Goal: Information Seeking & Learning: Find specific fact

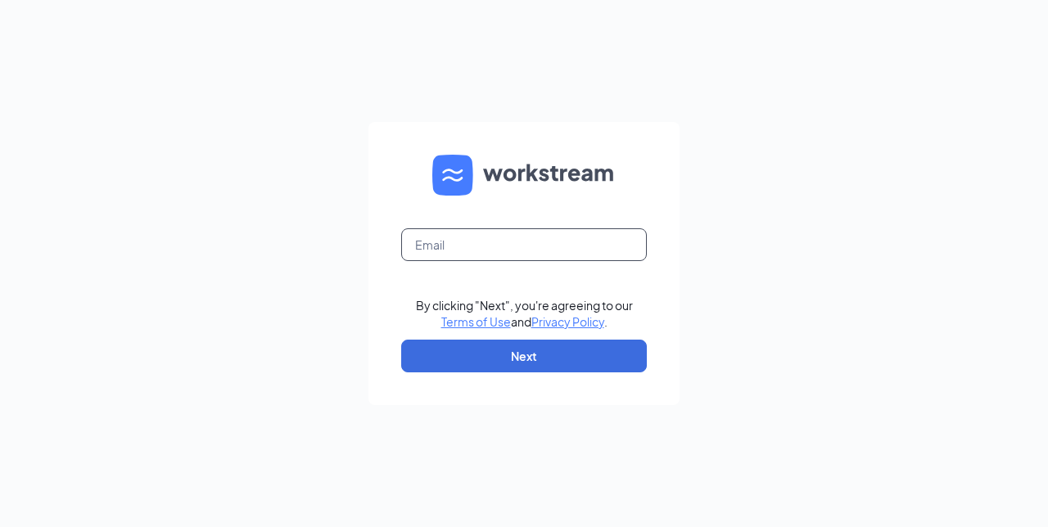
click at [635, 237] on input "text" at bounding box center [524, 244] width 246 height 33
type input "amy.cooksey@surcheros.com"
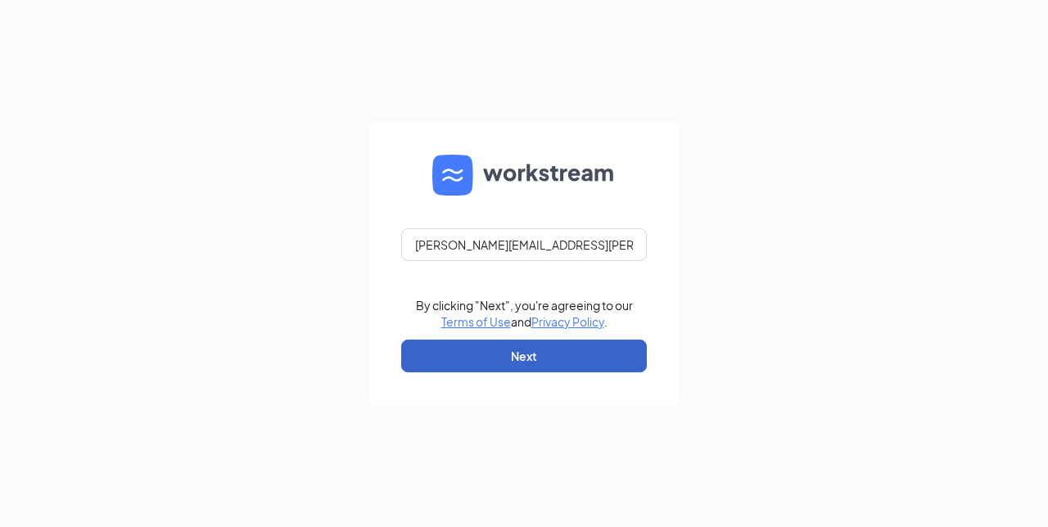
click at [581, 349] on button "Next" at bounding box center [524, 356] width 246 height 33
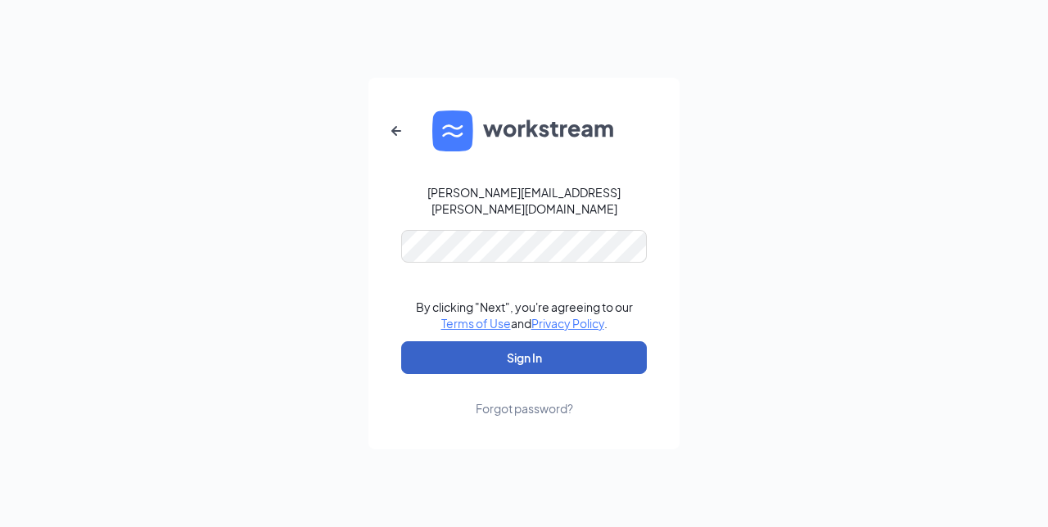
click at [541, 344] on button "Sign In" at bounding box center [524, 357] width 246 height 33
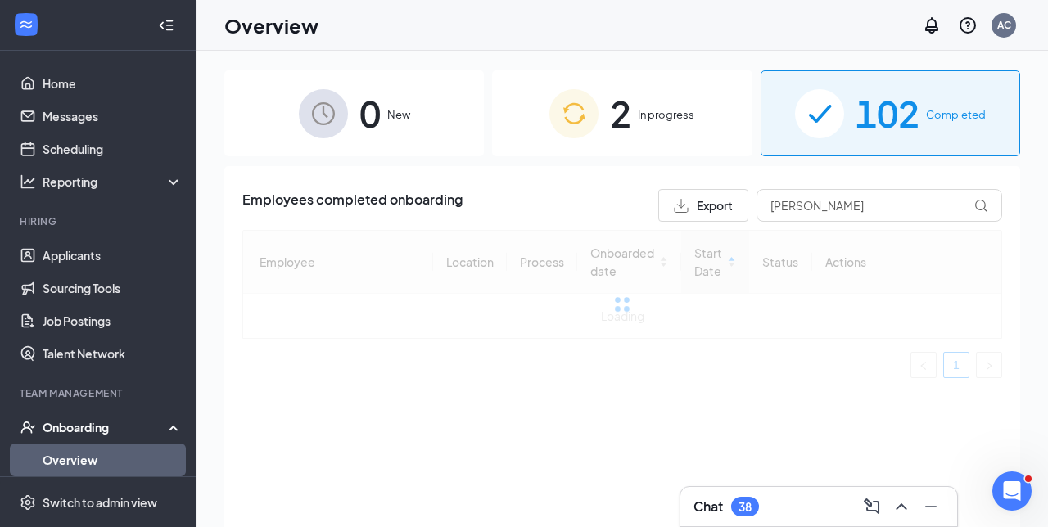
click at [902, 114] on span "102" at bounding box center [888, 113] width 64 height 57
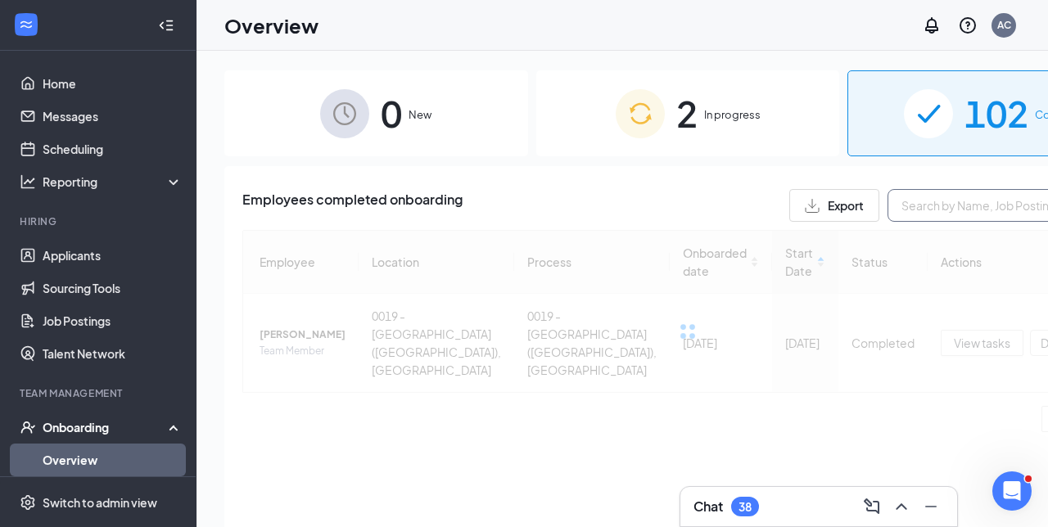
click at [892, 214] on input "text" at bounding box center [1011, 205] width 246 height 33
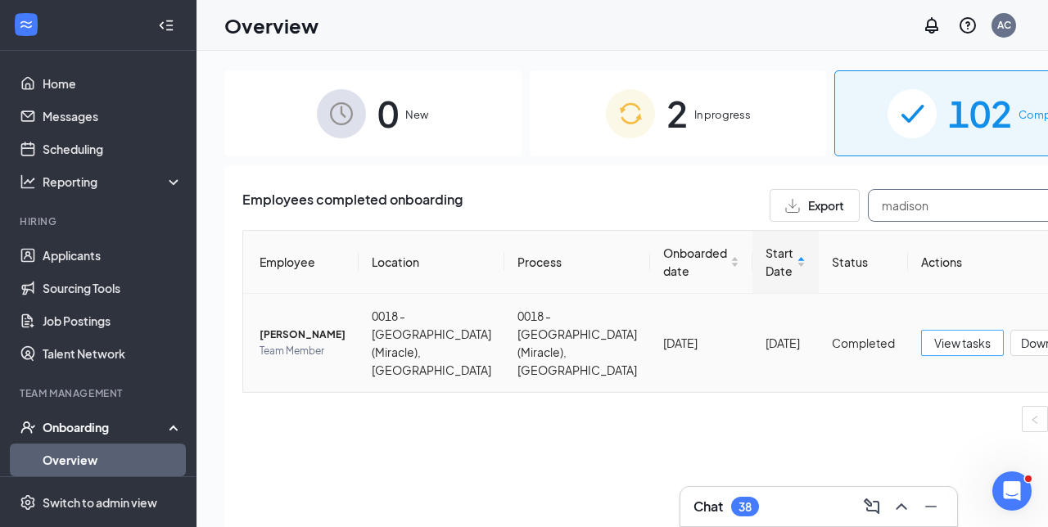
type input "madison"
click at [934, 342] on span "View tasks" at bounding box center [962, 343] width 57 height 18
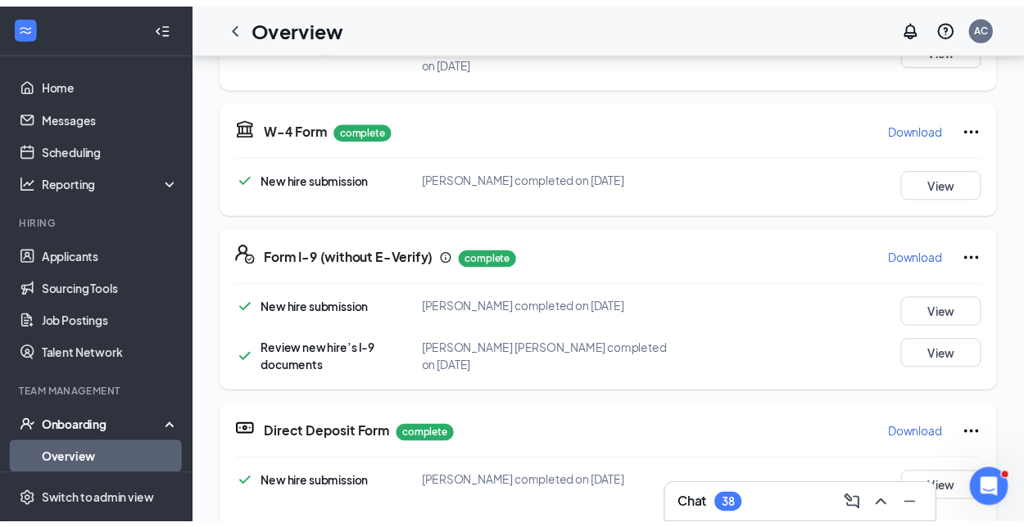
scroll to position [220, 0]
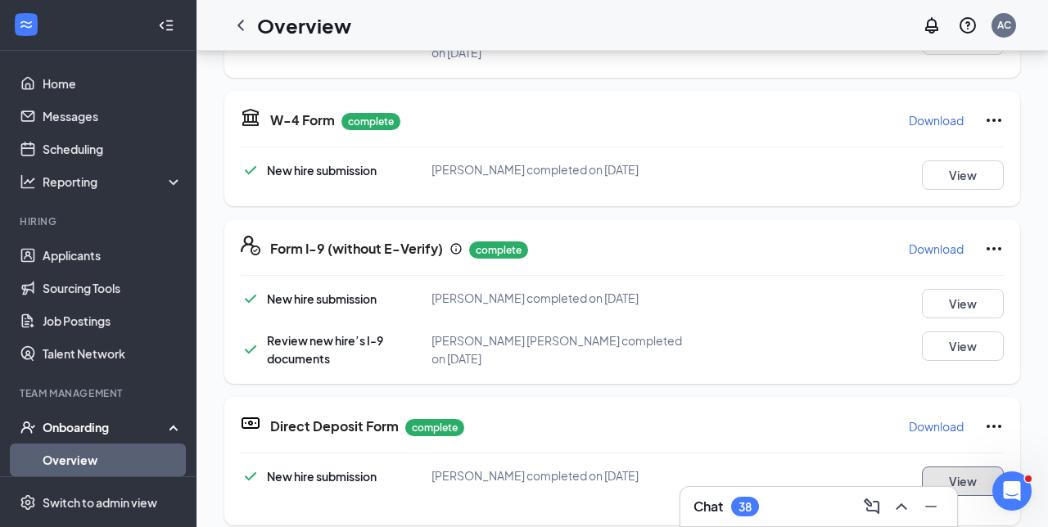
click at [962, 468] on button "View" at bounding box center [963, 481] width 82 height 29
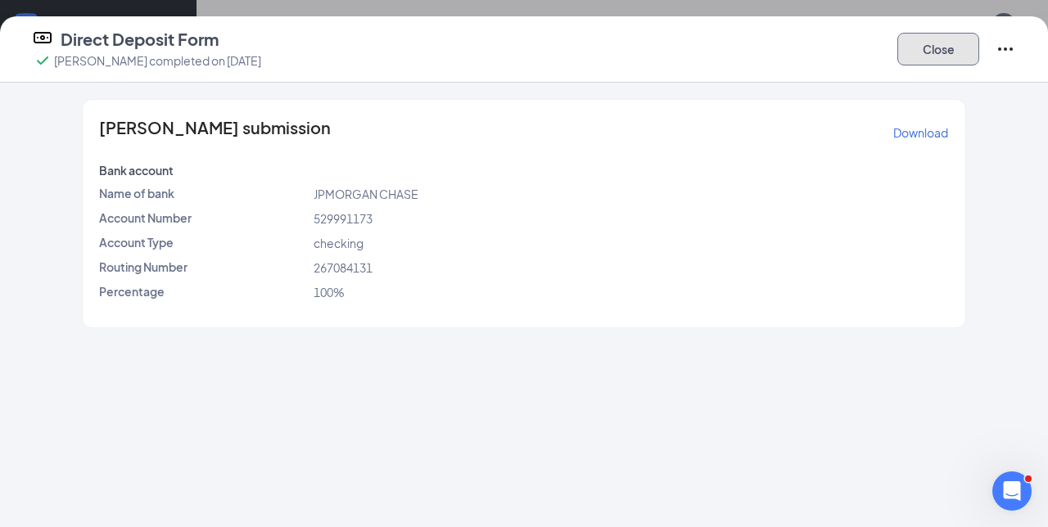
click at [926, 53] on button "Close" at bounding box center [938, 49] width 82 height 33
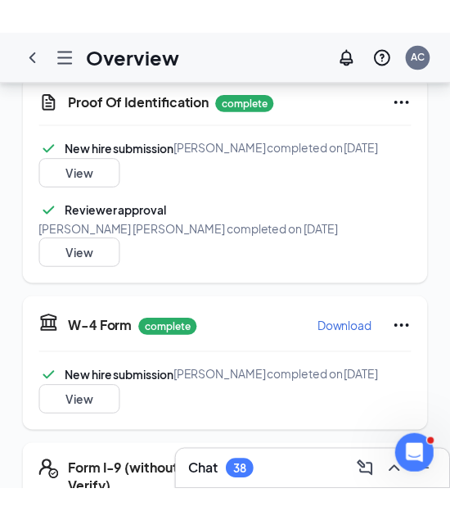
scroll to position [156, 0]
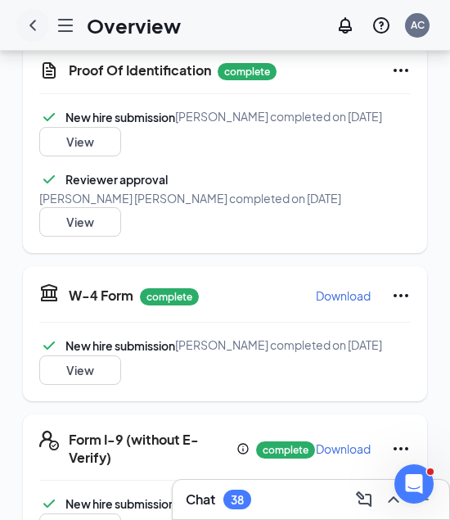
click at [34, 28] on icon "ChevronLeft" at bounding box center [32, 25] width 7 height 11
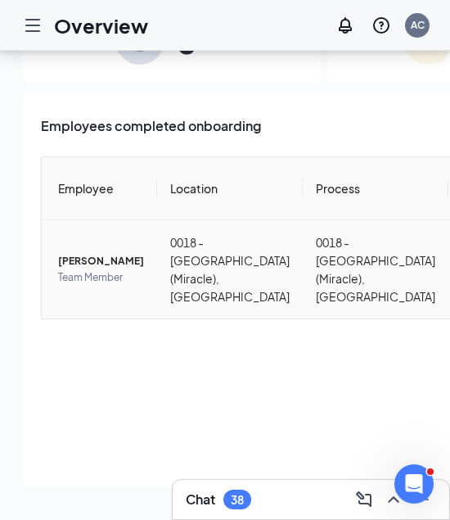
click at [86, 253] on span "[PERSON_NAME]" at bounding box center [101, 261] width 86 height 16
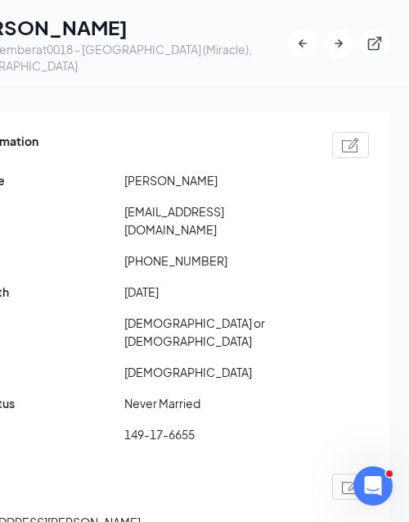
scroll to position [116, 0]
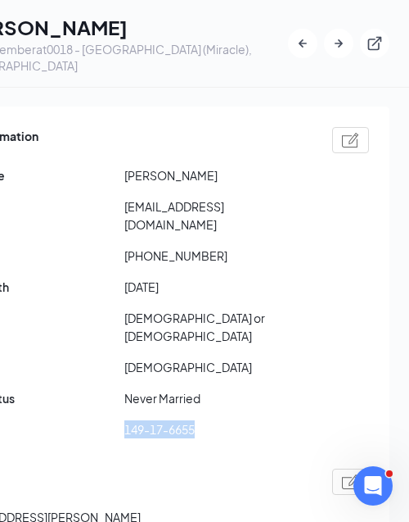
drag, startPoint x: 126, startPoint y: 375, endPoint x: 262, endPoint y: 379, distance: 136.0
click at [262, 420] on span "149-17-6655" at bounding box center [216, 429] width 184 height 18
copy span "149-17-6655"
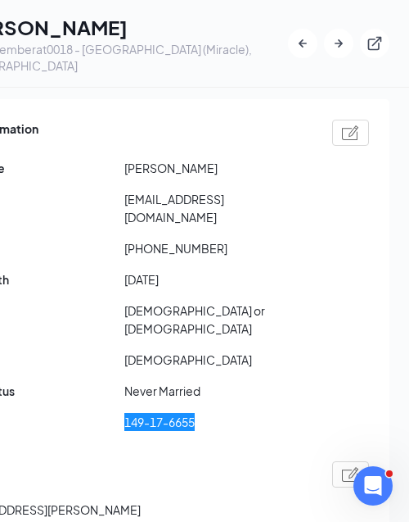
scroll to position [103, 0]
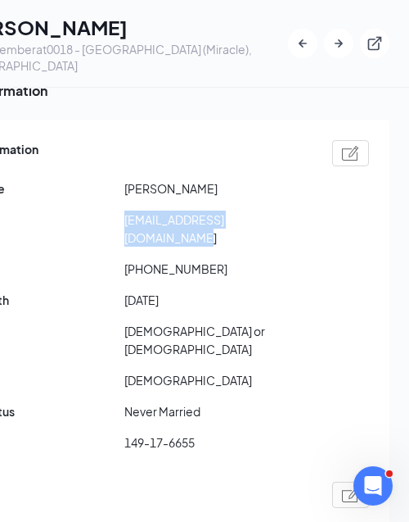
drag, startPoint x: 124, startPoint y: 202, endPoint x: 334, endPoint y: 206, distance: 209.7
click at [334, 210] on div "Email [EMAIL_ADDRESS][DOMAIN_NAME]" at bounding box center [154, 228] width 429 height 36
copy span "[EMAIL_ADDRESS][DOMAIN_NAME]"
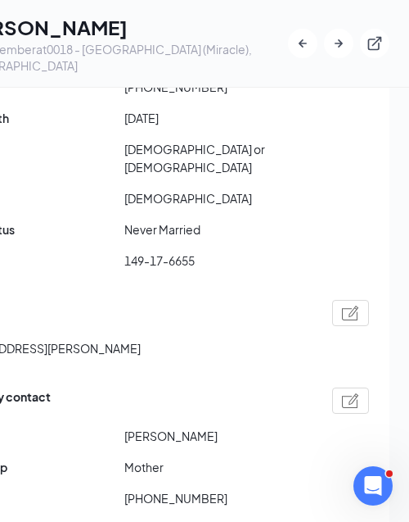
scroll to position [294, 0]
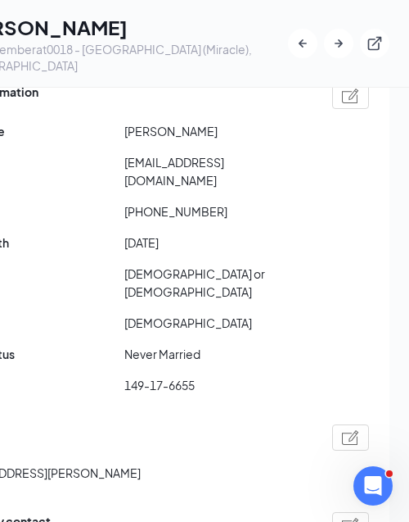
scroll to position [162, 0]
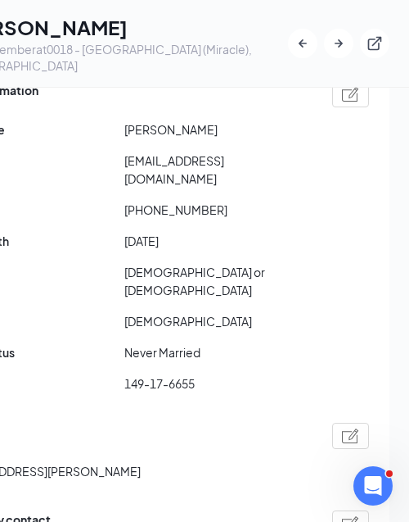
click at [351, 428] on img at bounding box center [350, 435] width 17 height 15
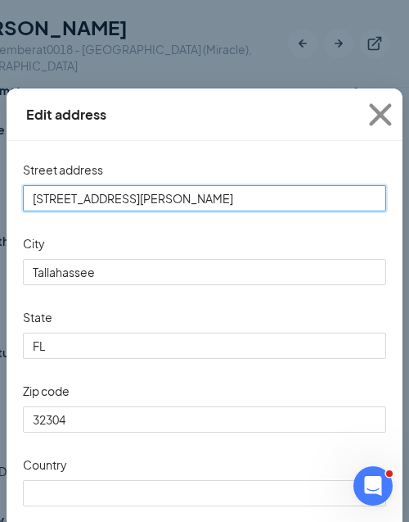
drag, startPoint x: 127, startPoint y: 201, endPoint x: 22, endPoint y: 194, distance: 105.1
click at [23, 194] on input "[STREET_ADDRESS][PERSON_NAME]" at bounding box center [205, 198] width 364 height 26
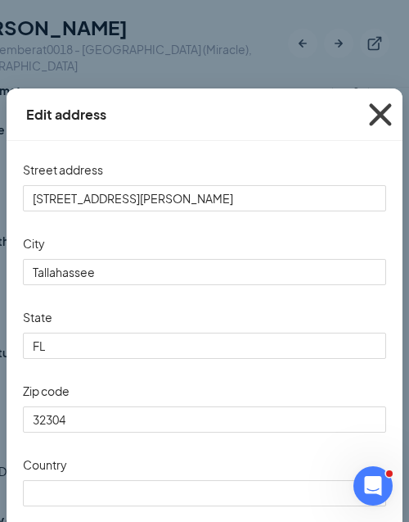
click at [377, 115] on icon "Cross" at bounding box center [381, 115] width 44 height 44
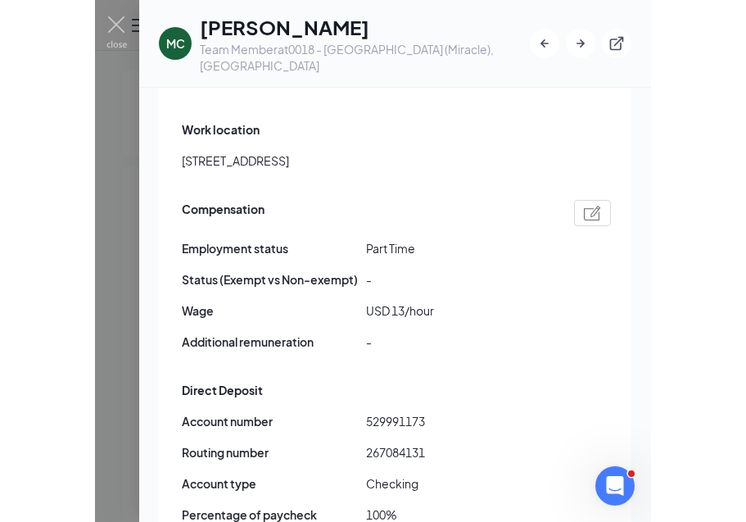
scroll to position [1061, 0]
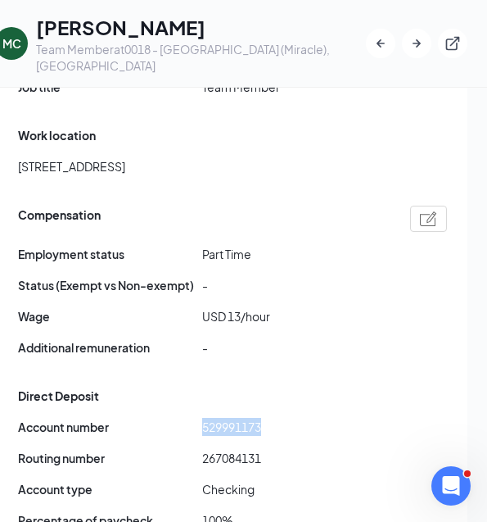
drag, startPoint x: 202, startPoint y: 337, endPoint x: 298, endPoint y: 336, distance: 95.8
click at [298, 418] on span "529991173" at bounding box center [294, 427] width 184 height 18
copy span "529991173"
drag, startPoint x: 202, startPoint y: 370, endPoint x: 301, endPoint y: 373, distance: 98.3
click at [301, 449] on span "267084131" at bounding box center [294, 458] width 184 height 18
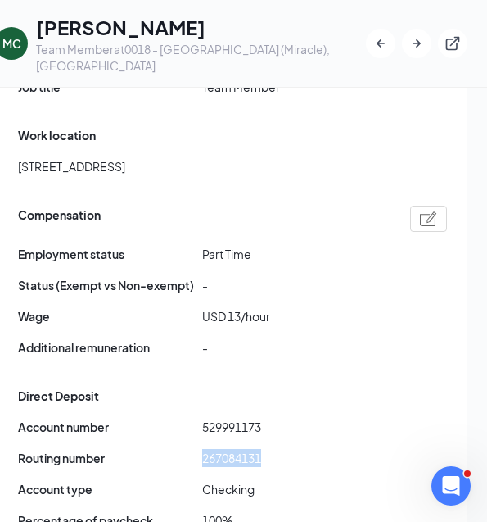
copy span "267084131"
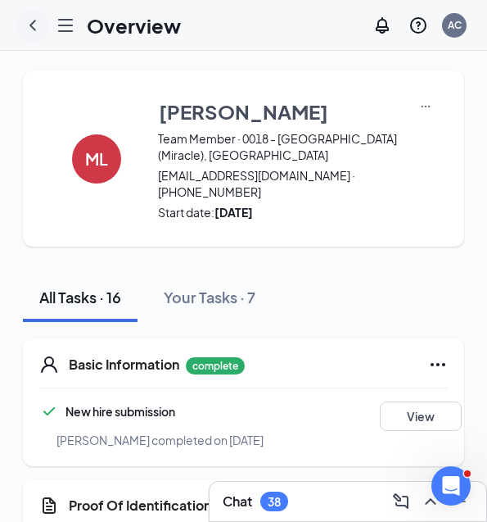
click at [32, 25] on icon "ChevronLeft" at bounding box center [33, 26] width 20 height 20
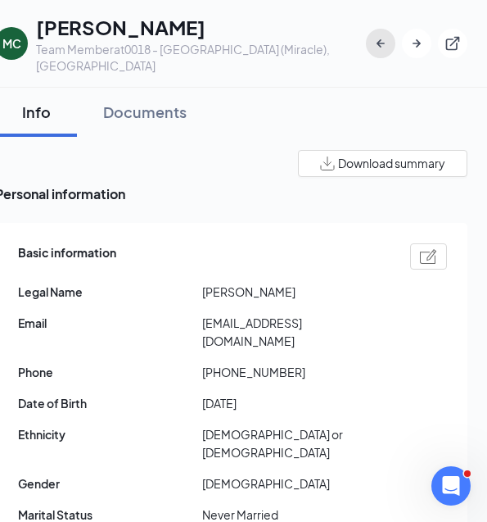
click at [378, 39] on icon "ArrowLeftNew" at bounding box center [381, 43] width 8 height 8
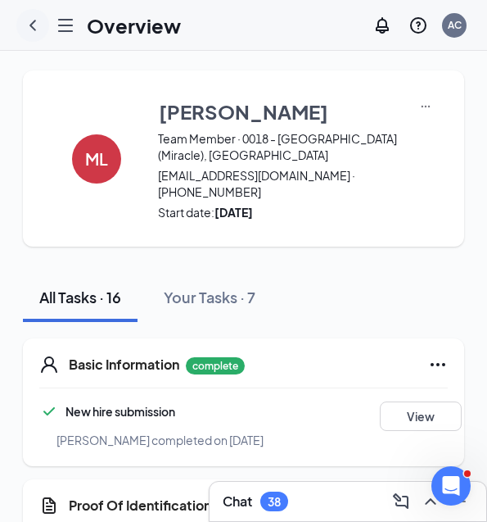
click at [31, 25] on icon "ChevronLeft" at bounding box center [32, 25] width 7 height 11
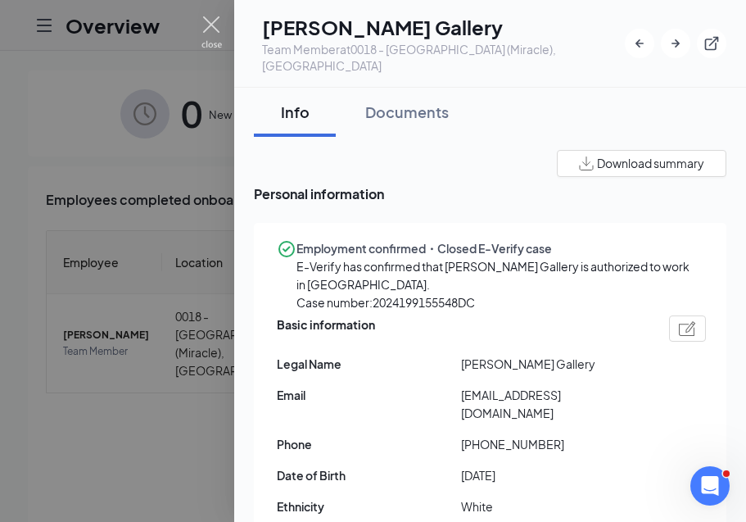
click at [212, 22] on img at bounding box center [211, 32] width 20 height 32
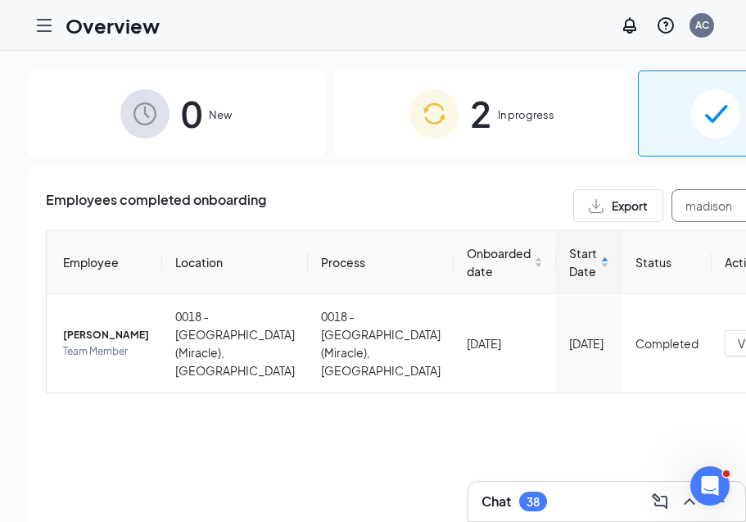
drag, startPoint x: 597, startPoint y: 206, endPoint x: 496, endPoint y: 206, distance: 100.7
click at [573, 206] on div "Export madison" at bounding box center [745, 205] width 344 height 33
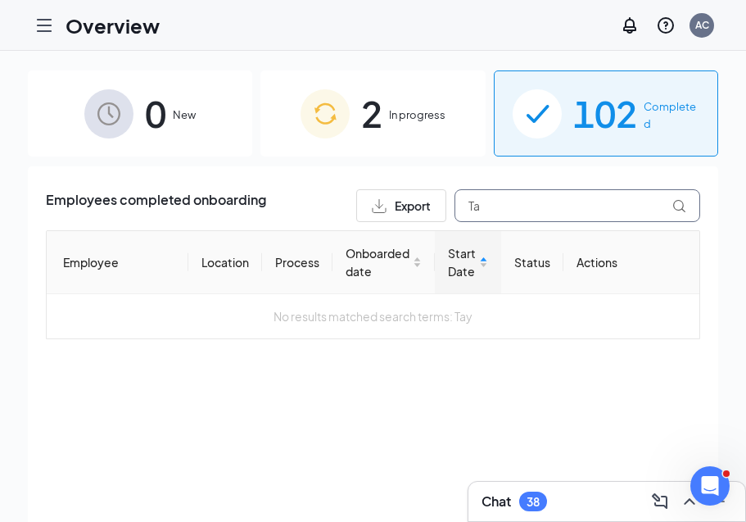
type input "T"
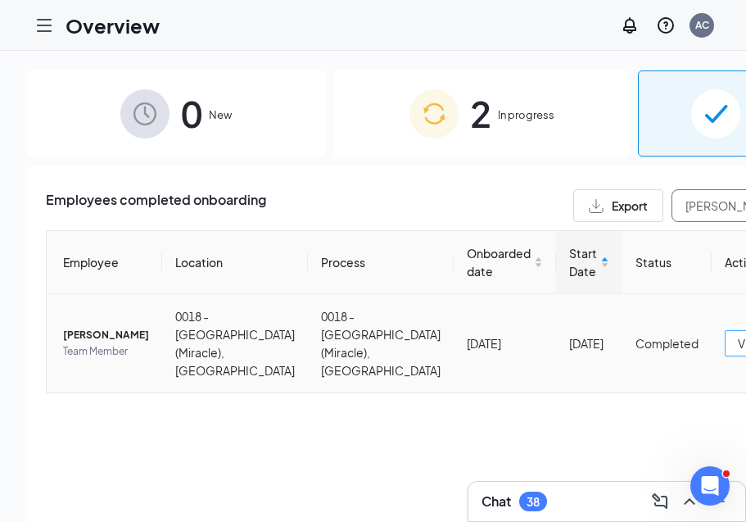
type input "[PERSON_NAME]"
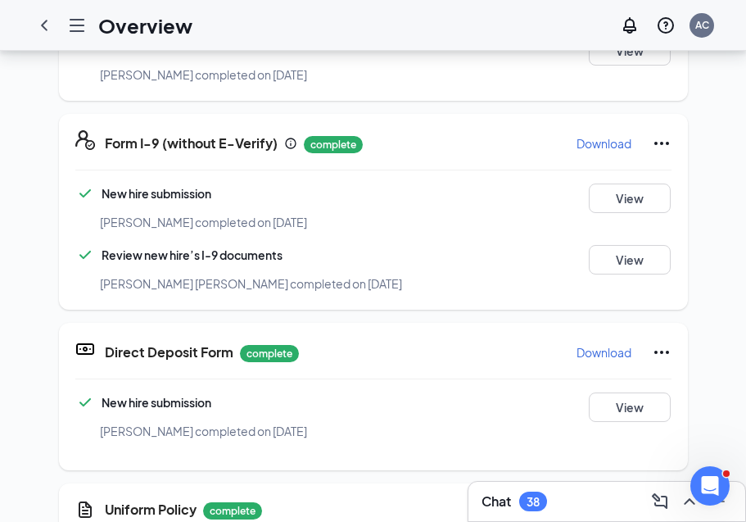
scroll to position [509, 0]
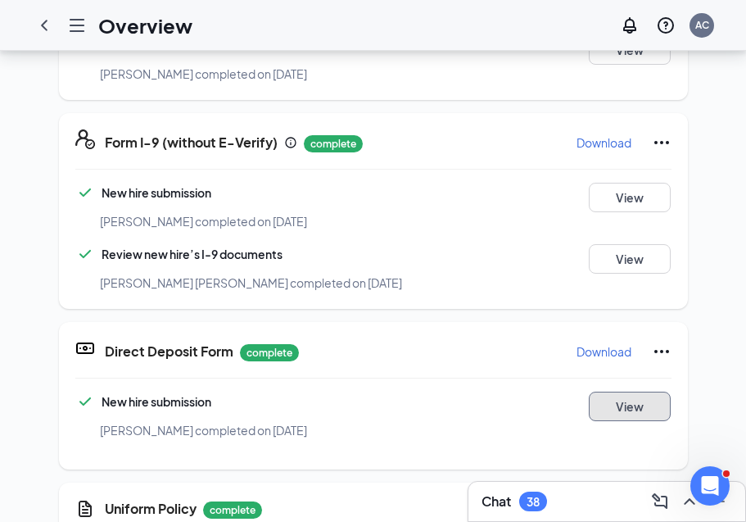
click at [632, 406] on button "View" at bounding box center [630, 405] width 82 height 29
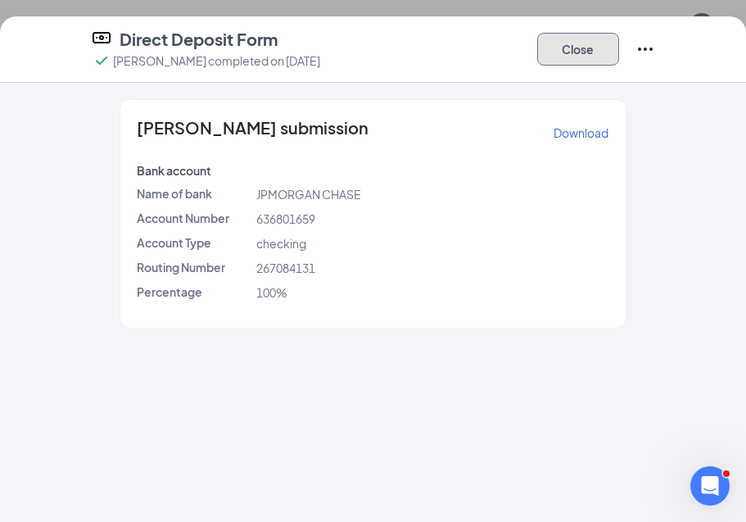
click at [589, 57] on button "Close" at bounding box center [578, 49] width 82 height 33
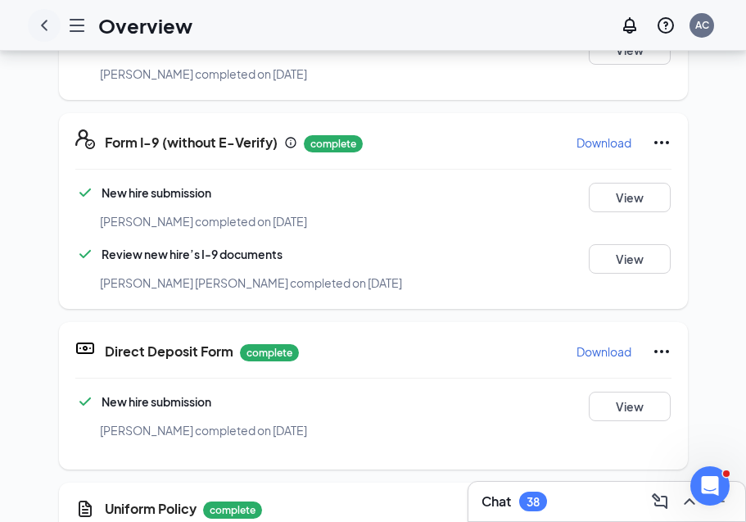
click at [45, 27] on icon "ChevronLeft" at bounding box center [44, 26] width 20 height 20
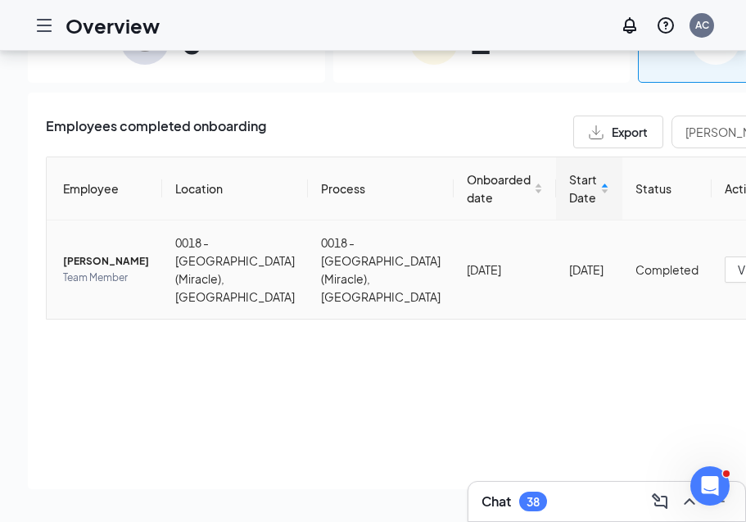
click at [79, 253] on span "[PERSON_NAME]" at bounding box center [106, 261] width 86 height 16
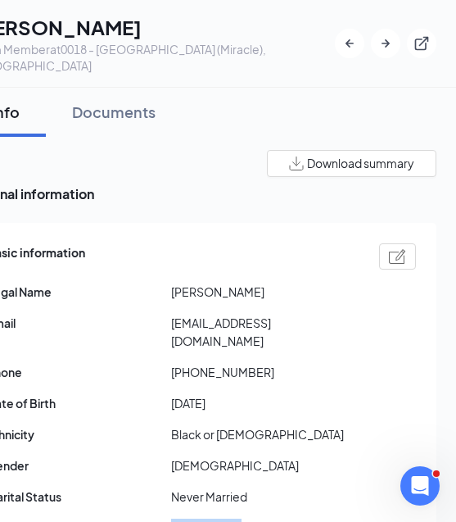
drag, startPoint x: 172, startPoint y: 491, endPoint x: 256, endPoint y: 494, distance: 84.4
click at [256, 518] on span "766-38-2545" at bounding box center [263, 527] width 184 height 18
copy span "766-38-2545"
drag, startPoint x: 173, startPoint y: 305, endPoint x: 370, endPoint y: 307, distance: 197.3
click at [370, 314] on div "Email [EMAIL_ADDRESS][DOMAIN_NAME]" at bounding box center [201, 332] width 429 height 36
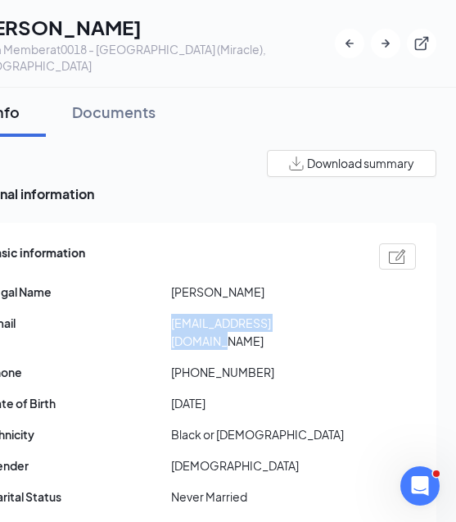
drag, startPoint x: 172, startPoint y: 306, endPoint x: 350, endPoint y: 305, distance: 178.5
click at [350, 314] on span "[EMAIL_ADDRESS][DOMAIN_NAME]" at bounding box center [263, 332] width 184 height 36
copy span "[EMAIL_ADDRESS][DOMAIN_NAME]"
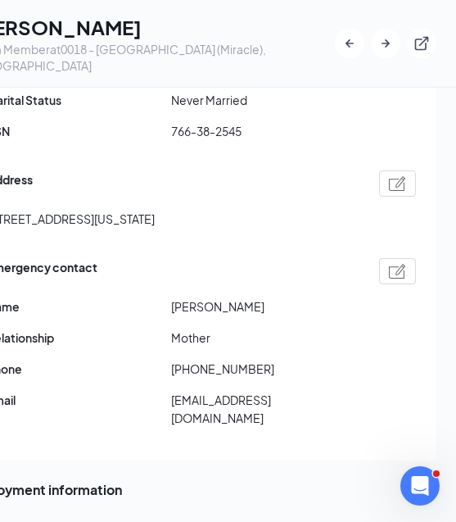
scroll to position [392, 0]
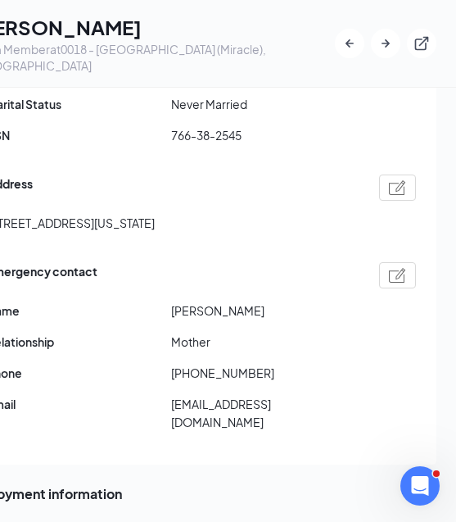
click at [397, 268] on img at bounding box center [397, 275] width 17 height 15
click at [400, 180] on img at bounding box center [397, 187] width 17 height 15
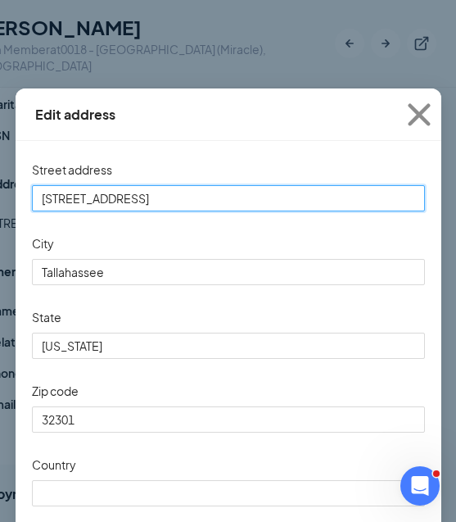
drag, startPoint x: 171, startPoint y: 201, endPoint x: 16, endPoint y: 197, distance: 154.8
click at [17, 196] on div "Street address [STREET_ADDRESS][US_STATE] Country Cancel Update" at bounding box center [229, 359] width 426 height 437
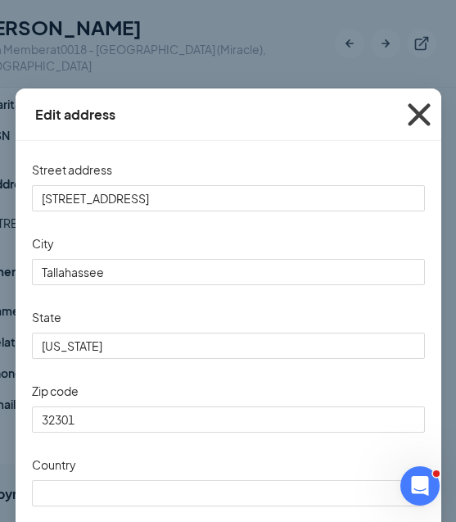
click at [415, 112] on icon "Cross" at bounding box center [419, 115] width 44 height 44
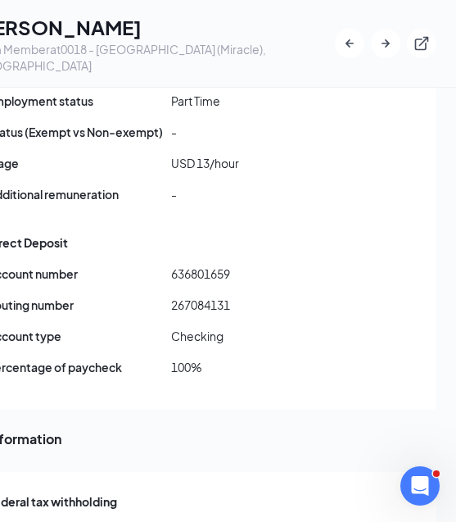
scroll to position [1188, 0]
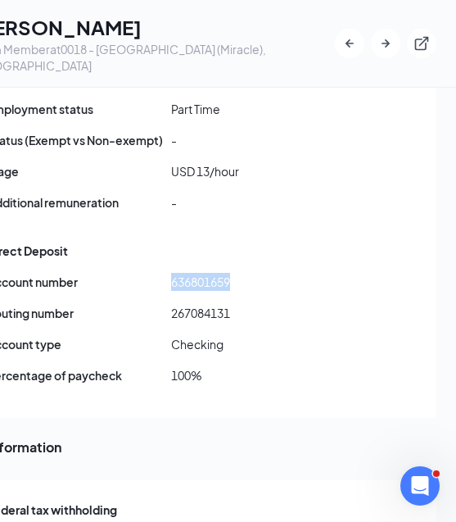
drag, startPoint x: 171, startPoint y: 210, endPoint x: 287, endPoint y: 211, distance: 116.3
click at [287, 273] on span "636801659" at bounding box center [263, 282] width 184 height 18
copy span "636801659"
drag, startPoint x: 170, startPoint y: 242, endPoint x: 299, endPoint y: 241, distance: 128.6
click at [299, 304] on span "267084131" at bounding box center [263, 313] width 184 height 18
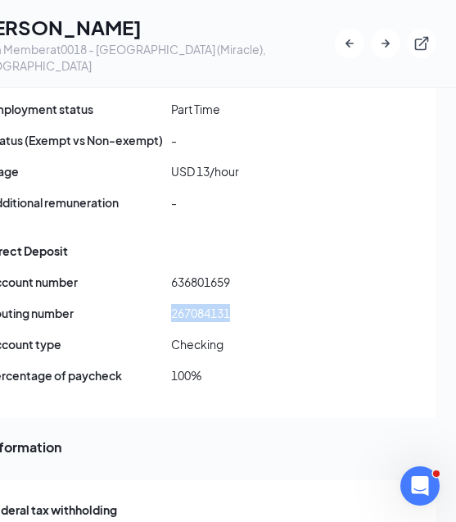
drag, startPoint x: 172, startPoint y: 243, endPoint x: 266, endPoint y: 240, distance: 94.2
click at [266, 304] on span "267084131" at bounding box center [263, 313] width 184 height 18
copy span "267084131"
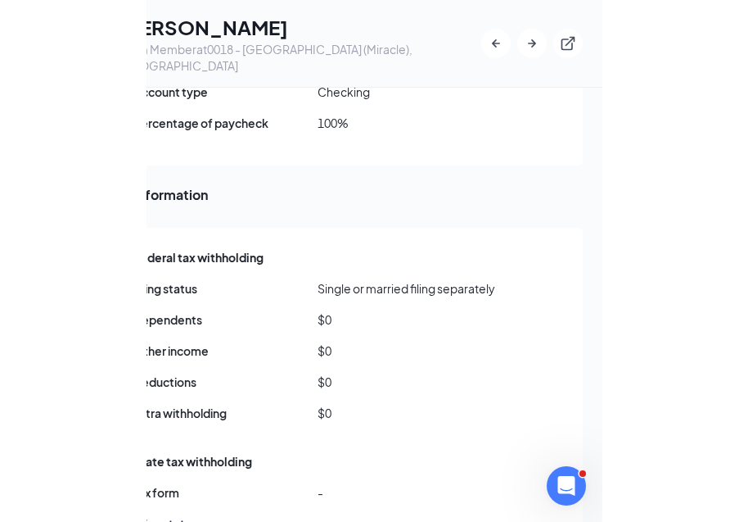
scroll to position [1453, 0]
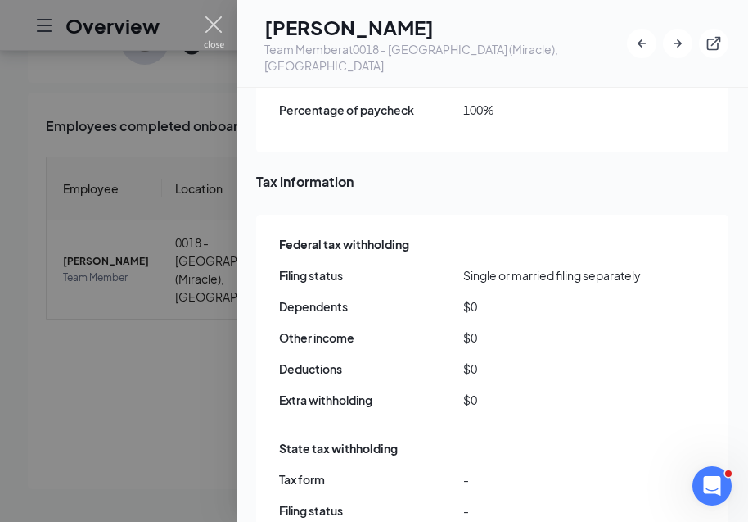
click at [209, 26] on img at bounding box center [214, 32] width 20 height 32
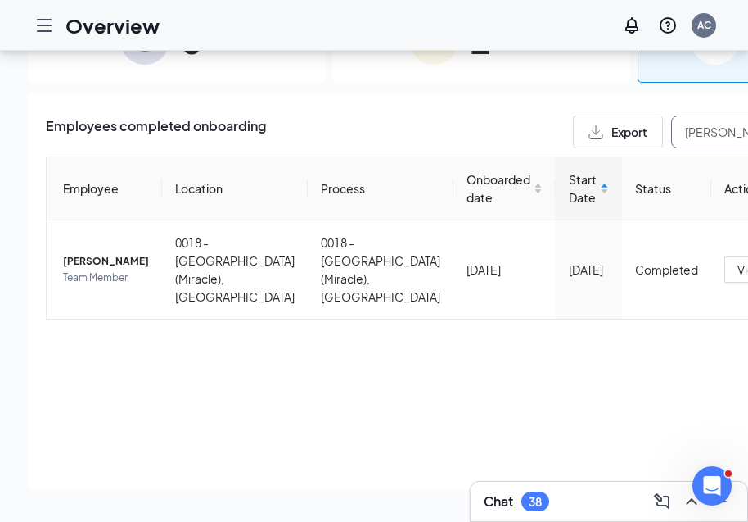
drag, startPoint x: 585, startPoint y: 137, endPoint x: 515, endPoint y: 131, distance: 69.8
click at [573, 131] on div "Export [PERSON_NAME]" at bounding box center [745, 131] width 344 height 33
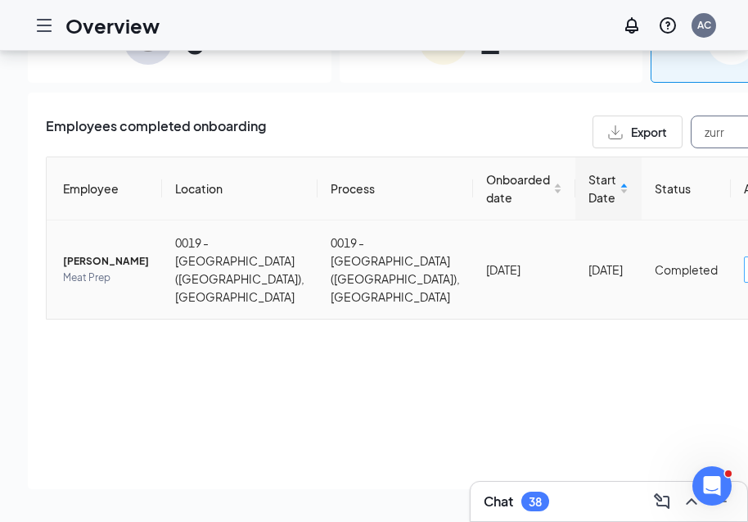
type input "zurr"
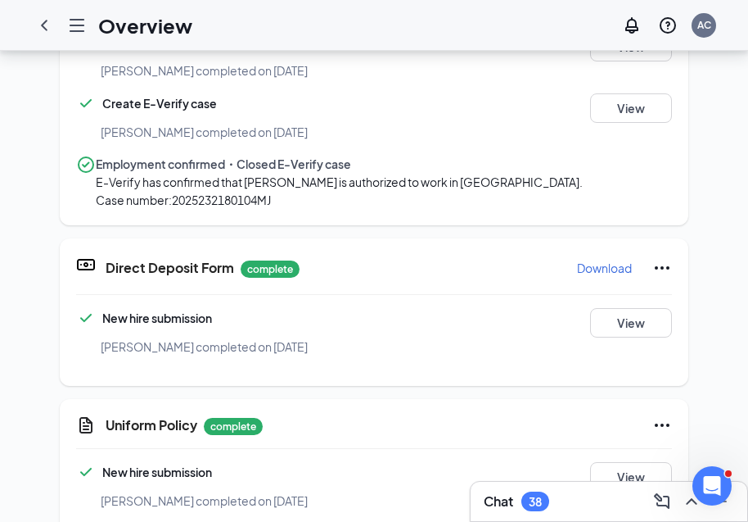
scroll to position [746, 0]
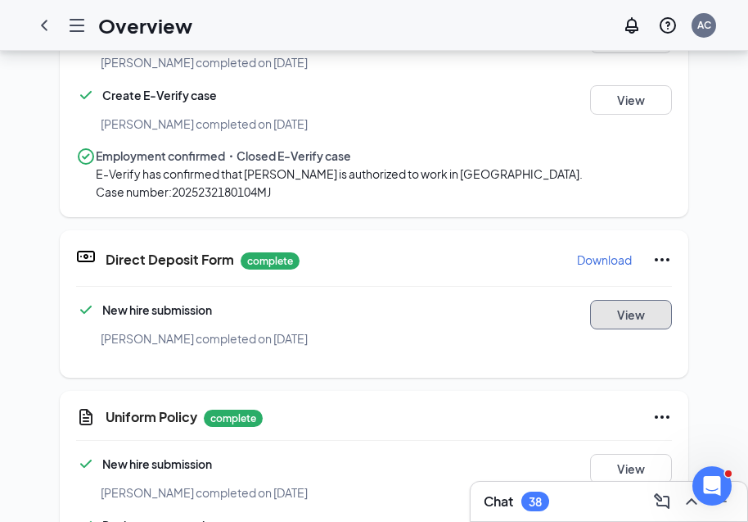
click at [631, 324] on button "View" at bounding box center [631, 314] width 82 height 29
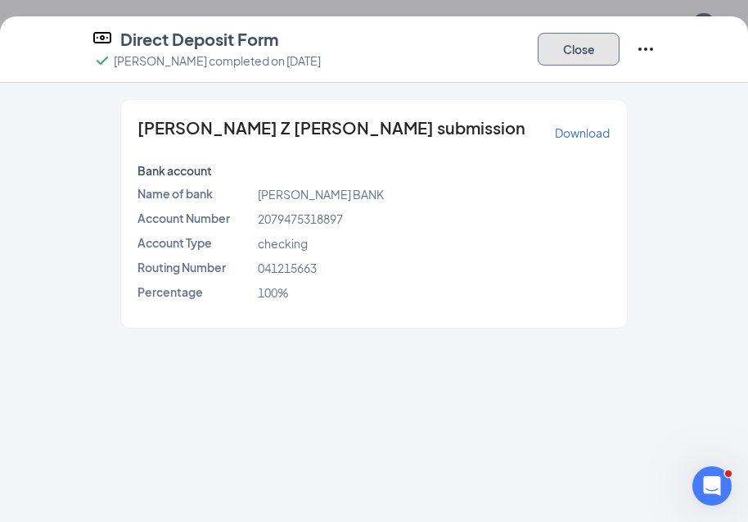
click at [599, 50] on button "Close" at bounding box center [579, 49] width 82 height 33
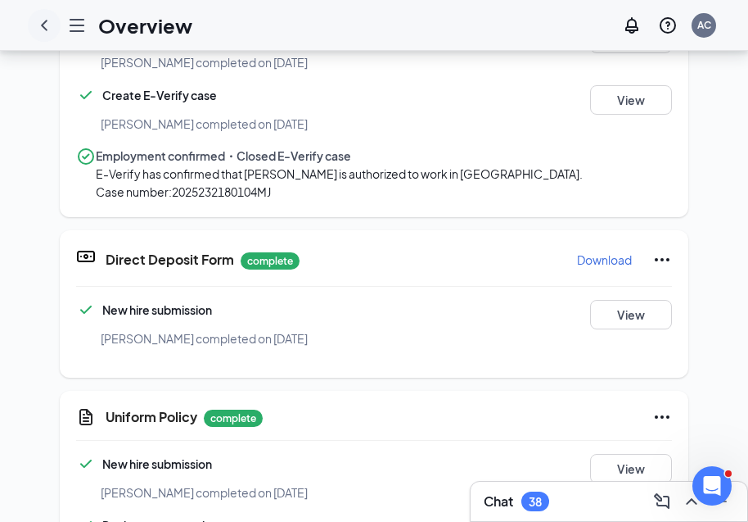
click at [44, 25] on icon "ChevronLeft" at bounding box center [44, 26] width 20 height 20
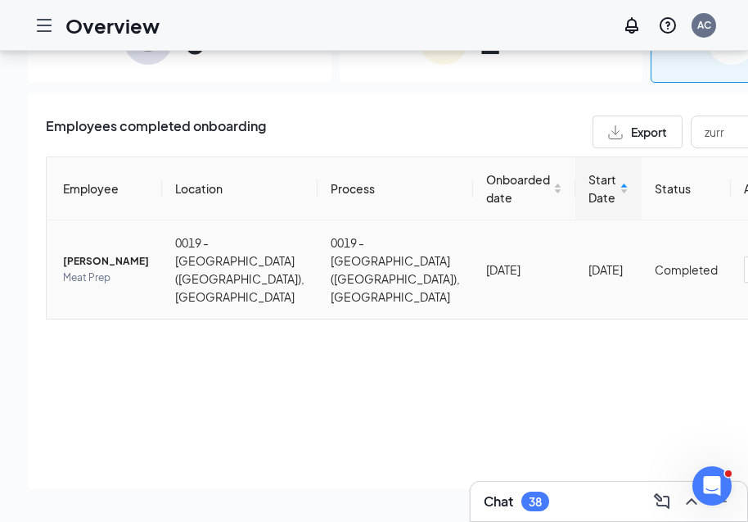
click at [88, 253] on span "[PERSON_NAME]" at bounding box center [106, 261] width 86 height 16
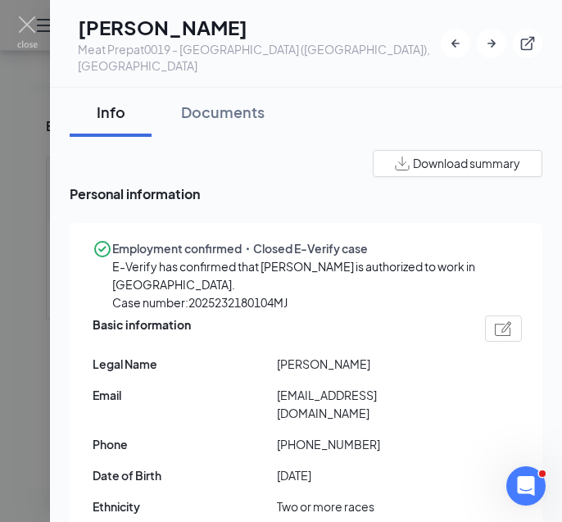
drag, startPoint x: 277, startPoint y: 377, endPoint x: 427, endPoint y: 391, distance: 151.4
click at [427, 391] on div "Basic information Legal Name [PERSON_NAME] Email [EMAIL_ADDRESS][DOMAIN_NAME] P…" at bounding box center [307, 466] width 429 height 310
click at [406, 389] on div "Basic information Legal Name [PERSON_NAME] Email [EMAIL_ADDRESS][DOMAIN_NAME] P…" at bounding box center [307, 466] width 429 height 310
drag, startPoint x: 279, startPoint y: 375, endPoint x: 317, endPoint y: 377, distance: 37.7
click at [317, 373] on span "[PERSON_NAME]" at bounding box center [369, 364] width 184 height 18
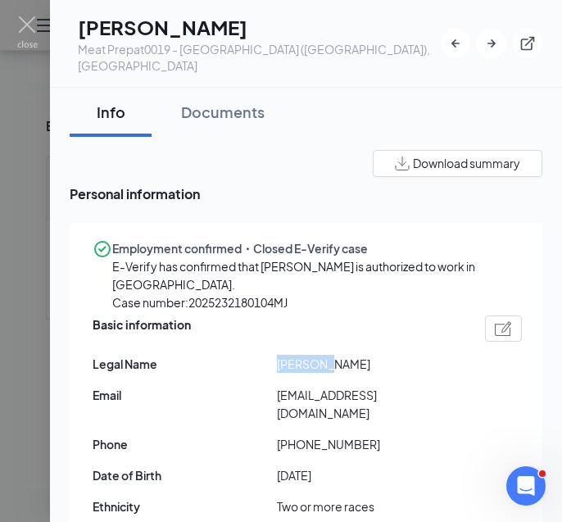
copy span "Zurrisha"
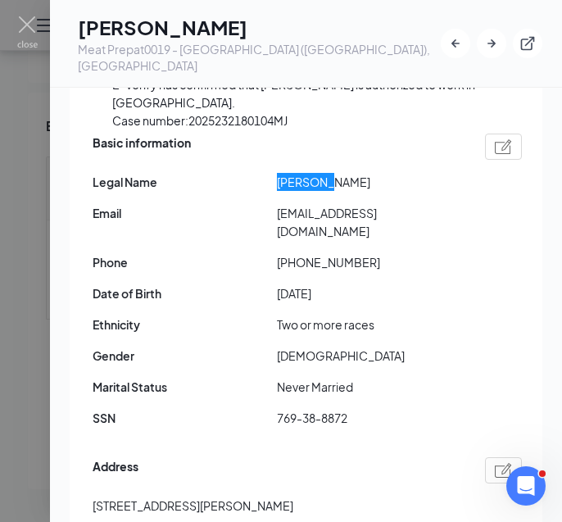
scroll to position [183, 0]
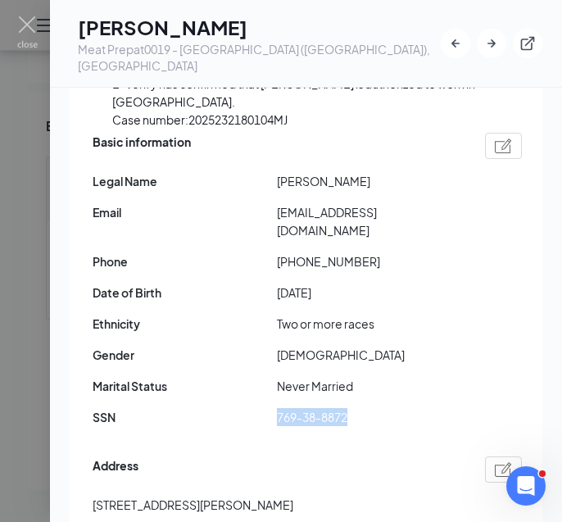
drag, startPoint x: 278, startPoint y: 409, endPoint x: 367, endPoint y: 412, distance: 88.5
click at [367, 412] on span "769-38-8872" at bounding box center [369, 417] width 184 height 18
copy span "769-38-8872"
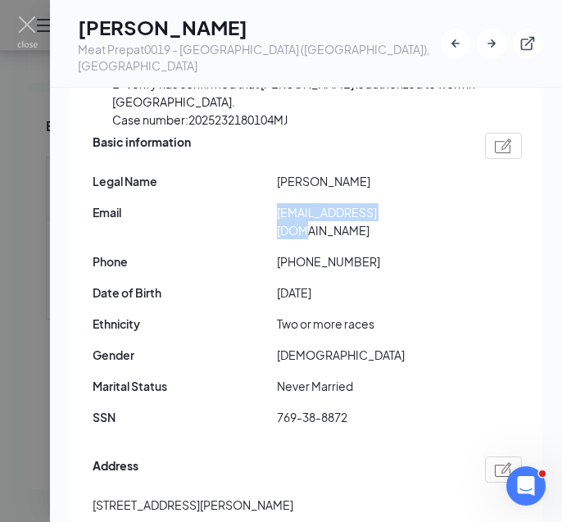
drag, startPoint x: 278, startPoint y: 226, endPoint x: 433, endPoint y: 227, distance: 155.6
click at [433, 227] on span "[EMAIL_ADDRESS][DOMAIN_NAME]" at bounding box center [369, 221] width 184 height 36
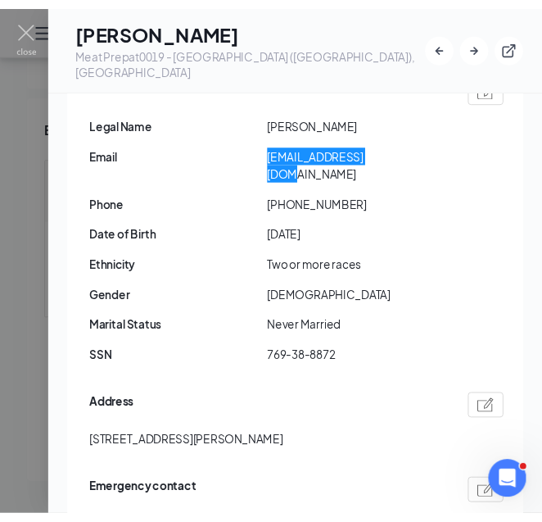
scroll to position [272, 0]
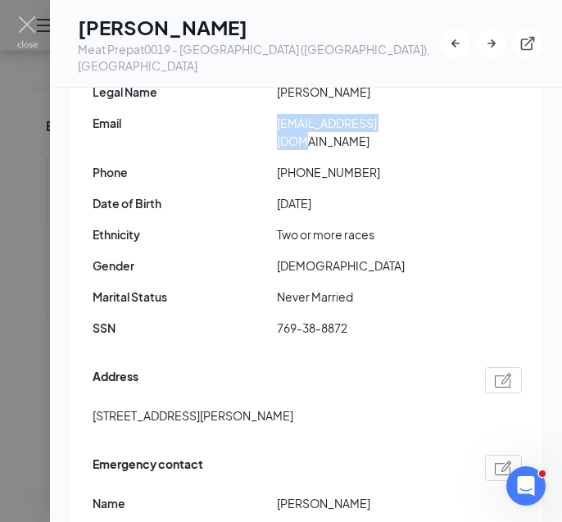
click at [502, 374] on img at bounding box center [503, 380] width 17 height 15
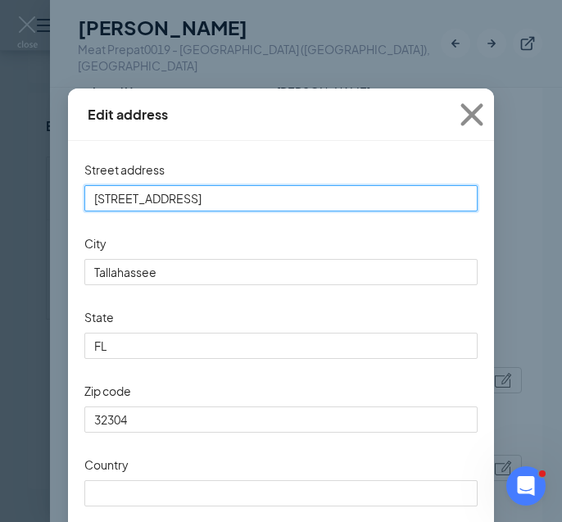
drag, startPoint x: 206, startPoint y: 203, endPoint x: 115, endPoint y: 180, distance: 93.7
click at [115, 180] on div "Street address [STREET_ADDRESS]" at bounding box center [280, 184] width 393 height 54
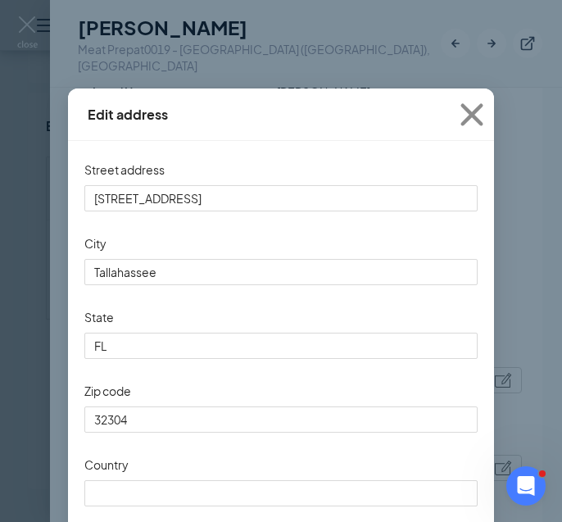
drag, startPoint x: 353, startPoint y: 102, endPoint x: 405, endPoint y: 96, distance: 51.9
click at [405, 96] on div "Edit address" at bounding box center [281, 114] width 426 height 52
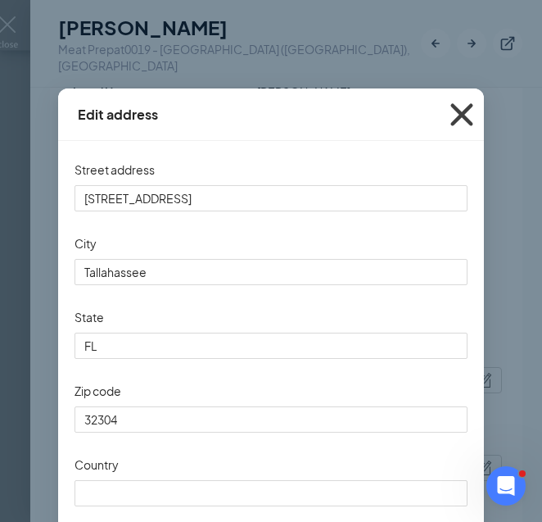
click at [459, 113] on icon "Cross" at bounding box center [462, 115] width 44 height 44
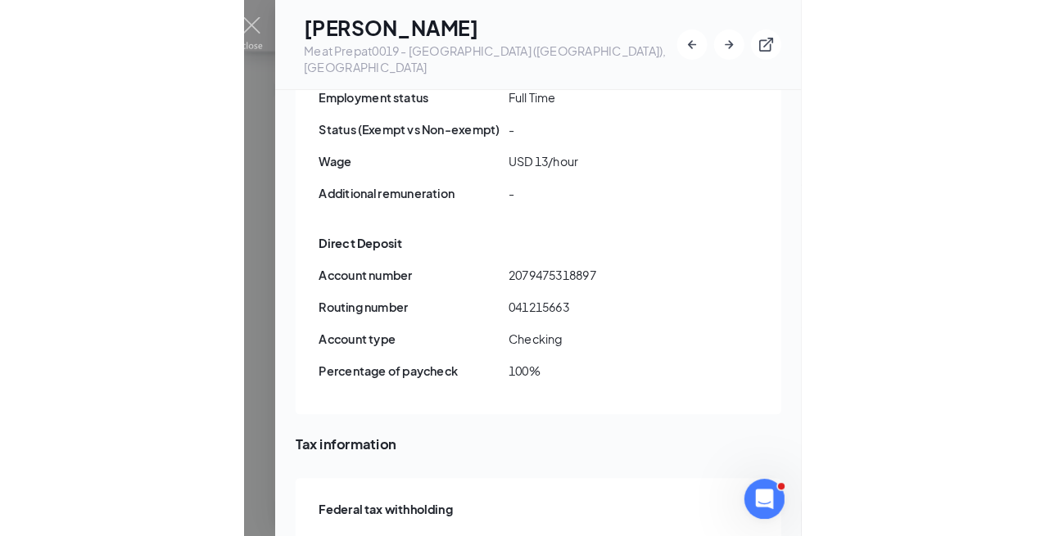
scroll to position [1259, 0]
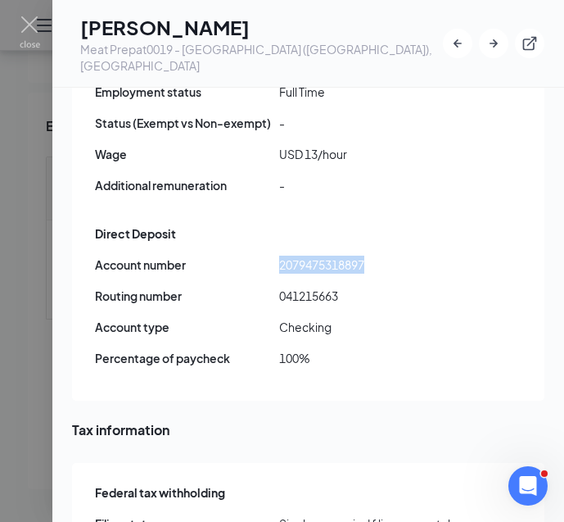
drag, startPoint x: 281, startPoint y: 241, endPoint x: 401, endPoint y: 236, distance: 120.5
click at [401, 255] on span "2079475318897" at bounding box center [371, 264] width 184 height 18
drag, startPoint x: 279, startPoint y: 273, endPoint x: 390, endPoint y: 278, distance: 110.7
click at [390, 287] on span "041215663" at bounding box center [371, 296] width 184 height 18
